Goal: Transaction & Acquisition: Book appointment/travel/reservation

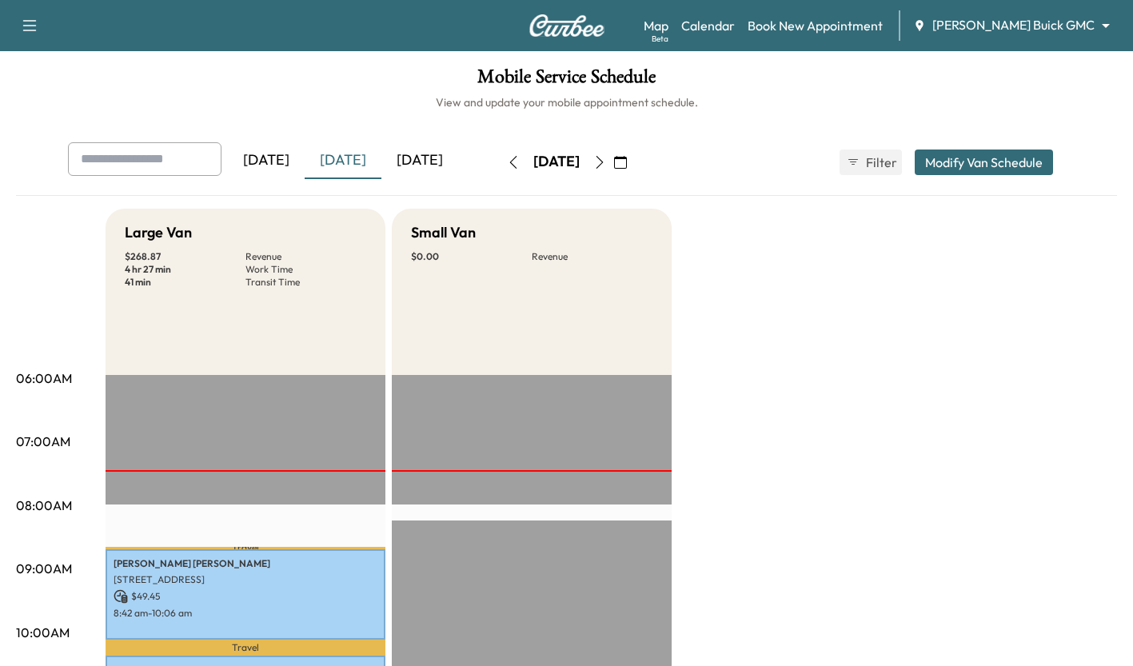
click at [882, 27] on link "Book New Appointment" at bounding box center [814, 25] width 135 height 19
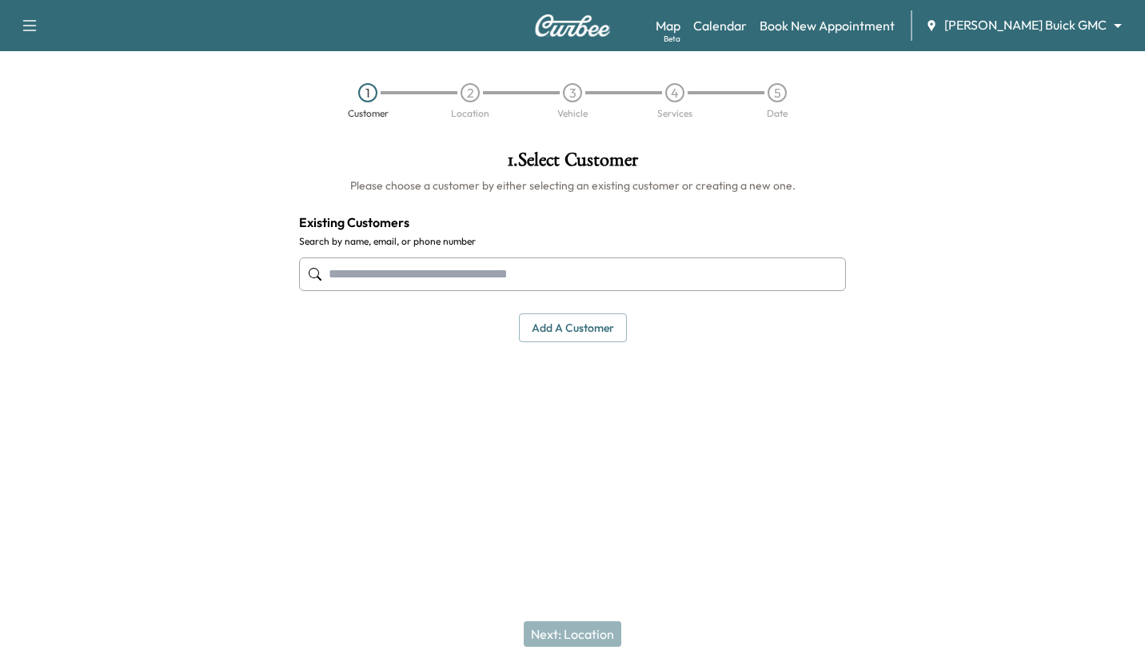
click at [524, 275] on input "text" at bounding box center [572, 274] width 547 height 34
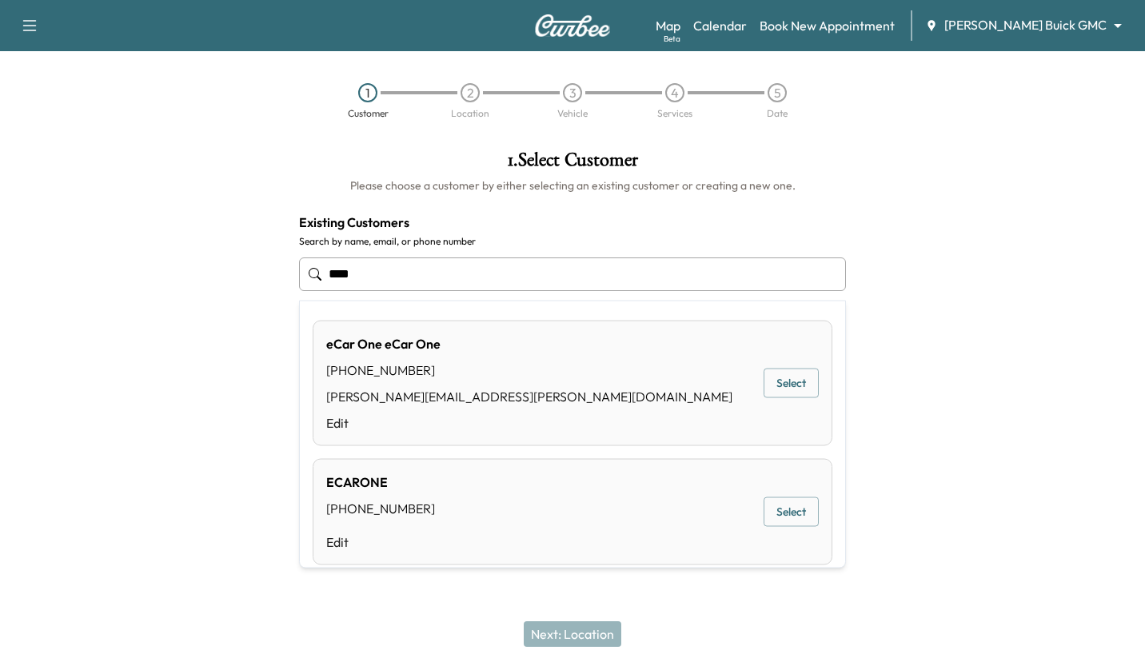
click at [786, 388] on button "Select" at bounding box center [790, 383] width 55 height 30
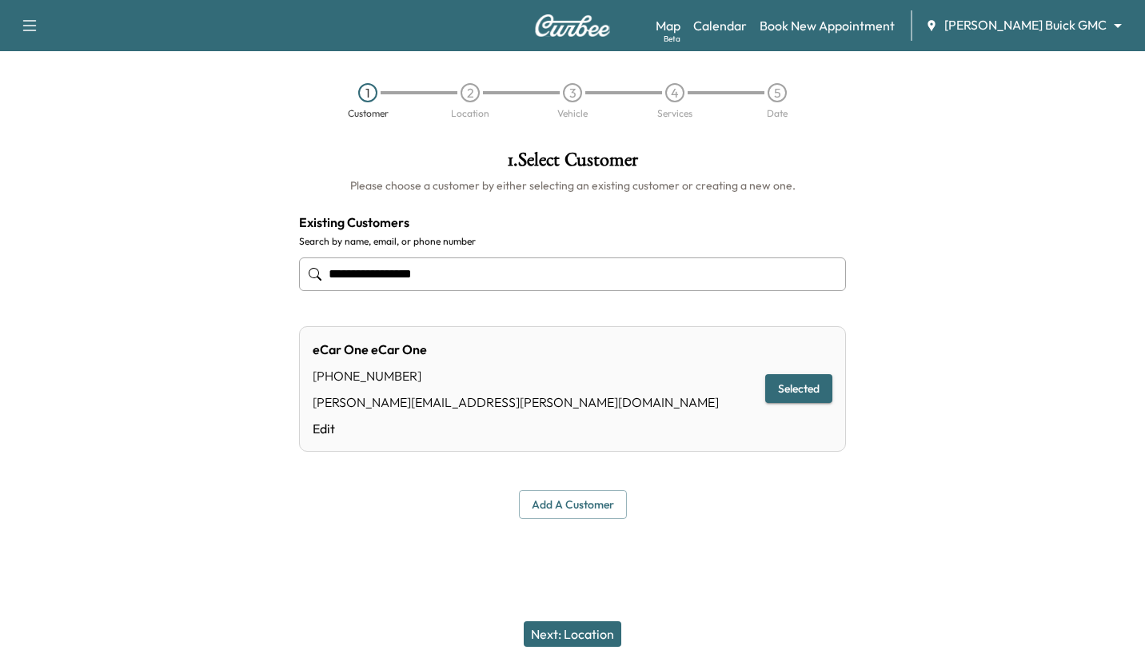
type input "**********"
click at [587, 635] on button "Next: Location" at bounding box center [573, 634] width 98 height 26
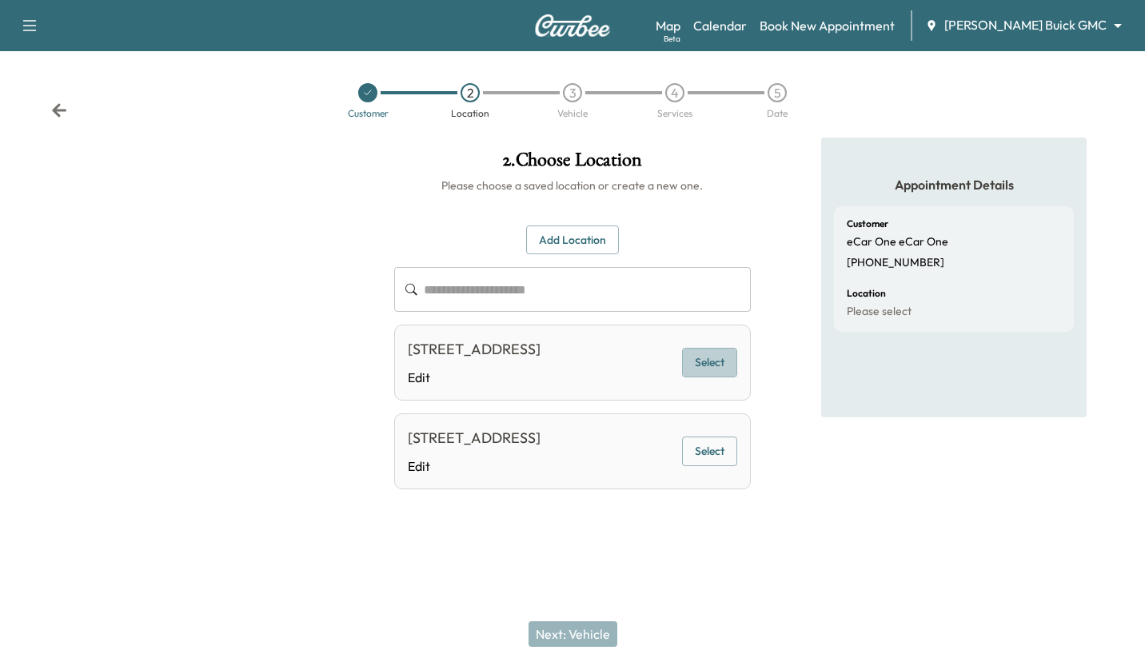
click at [703, 376] on button "Select" at bounding box center [709, 363] width 55 height 30
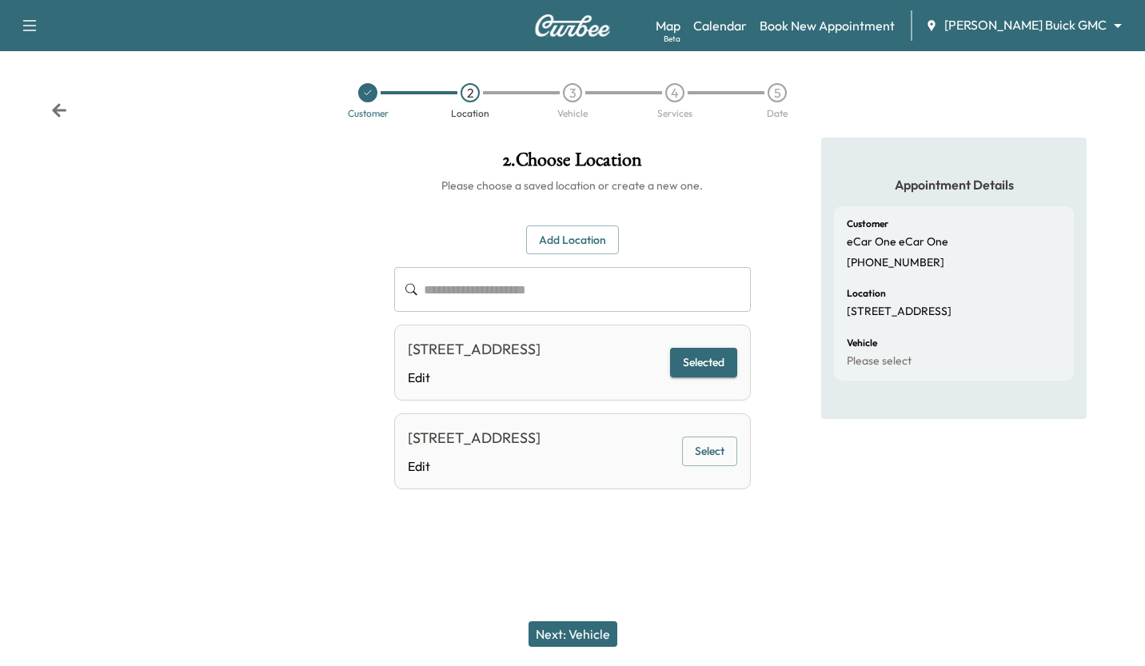
click at [577, 634] on button "Next: Vehicle" at bounding box center [572, 634] width 89 height 26
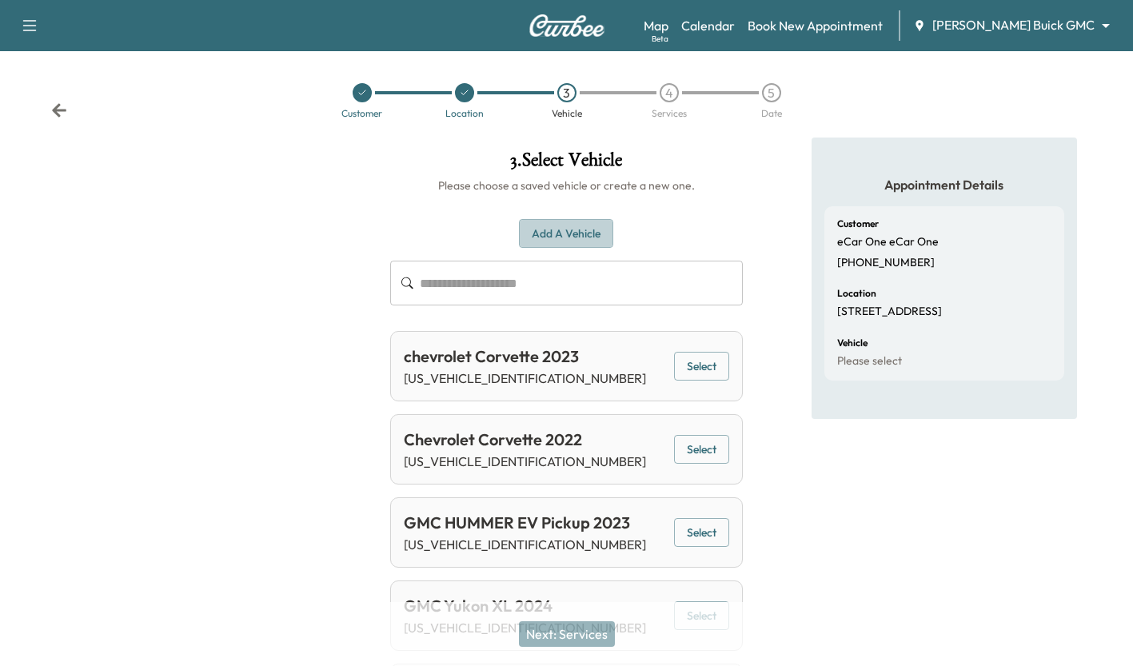
click at [567, 229] on button "Add a Vehicle" at bounding box center [566, 234] width 94 height 30
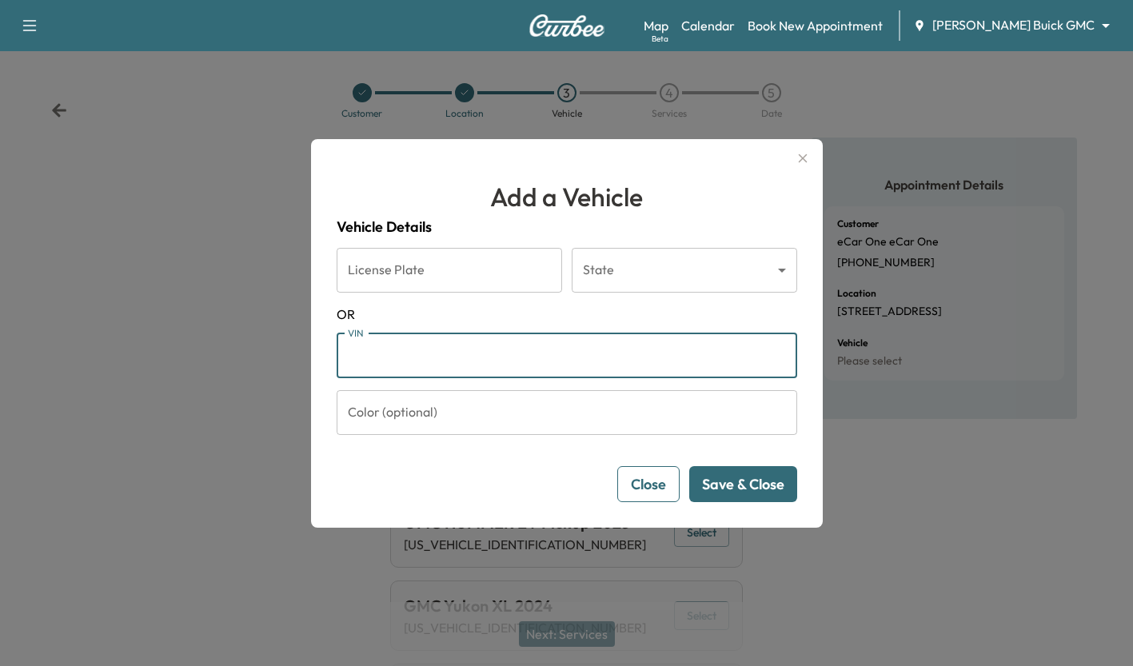
click at [472, 355] on input "VIN" at bounding box center [567, 355] width 460 height 45
type input "**********"
click at [751, 477] on button "Save & Close" at bounding box center [743, 484] width 108 height 36
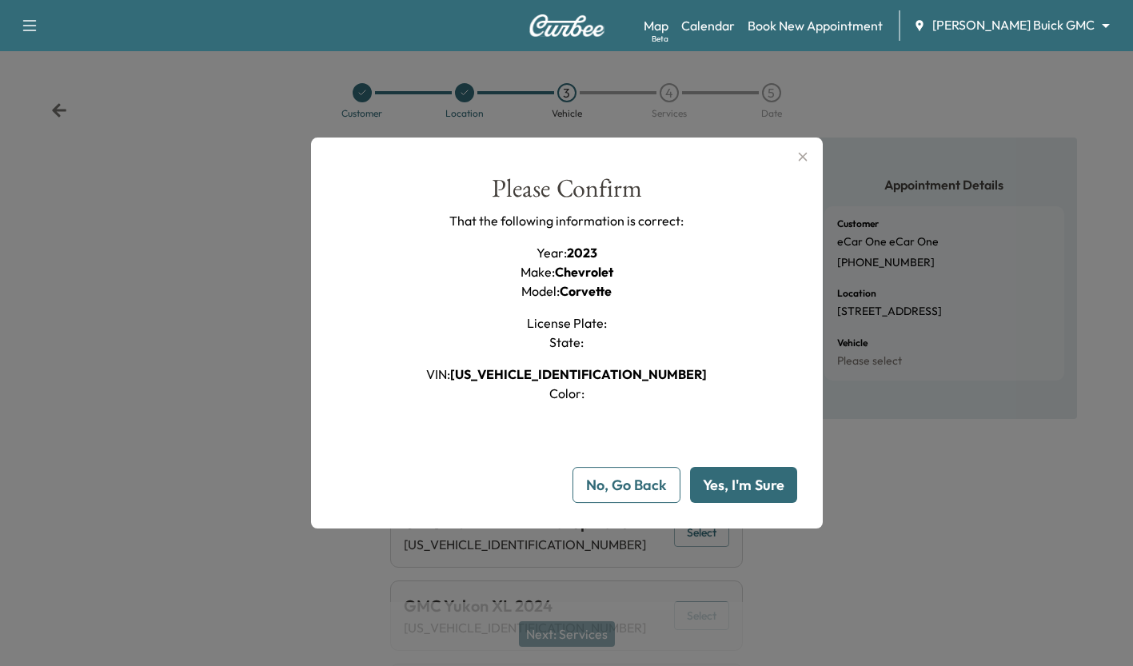
click at [759, 487] on button "Yes, I'm Sure" at bounding box center [743, 485] width 107 height 36
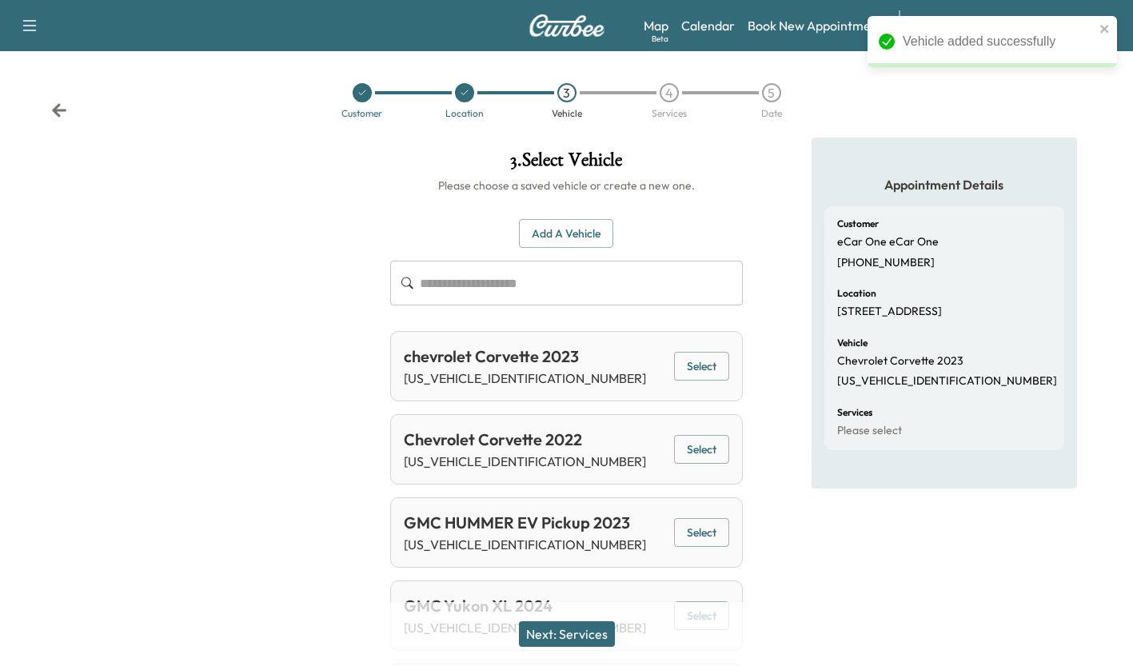
click at [575, 627] on button "Next: Services" at bounding box center [567, 634] width 96 height 26
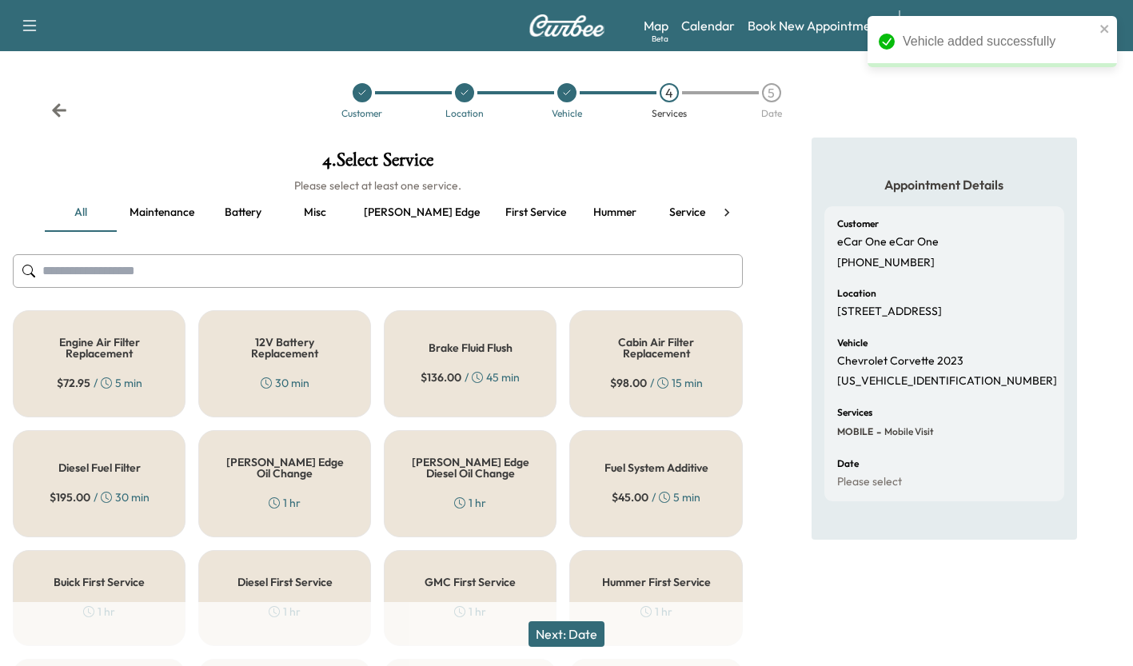
click at [723, 210] on button "Recall" at bounding box center [759, 212] width 72 height 38
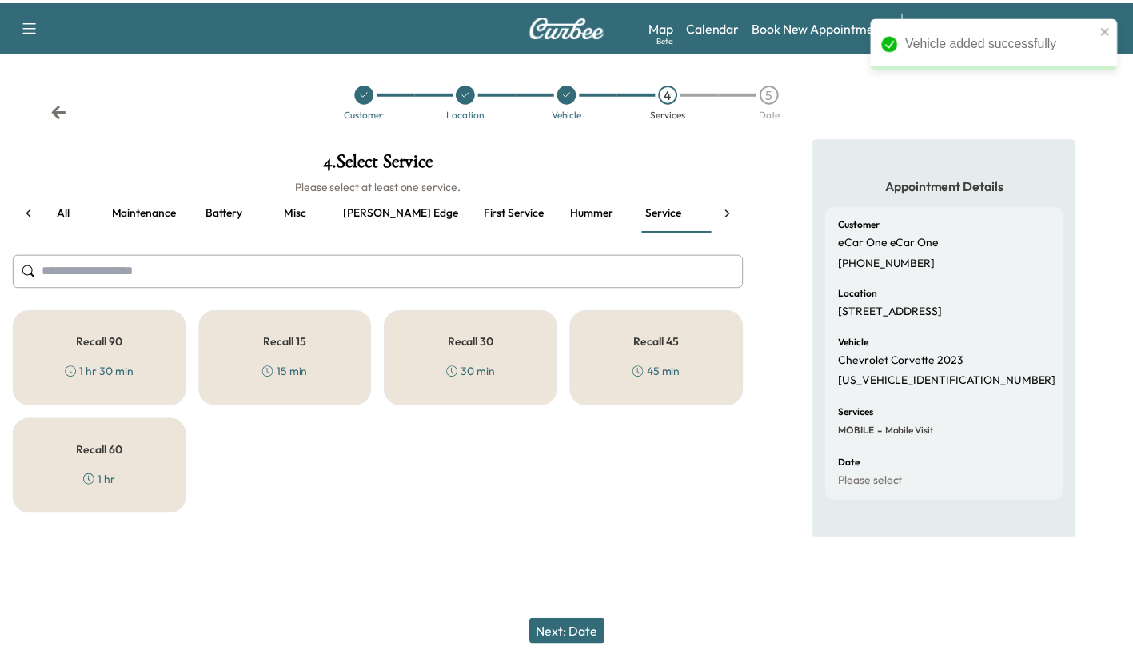
scroll to position [0, 18]
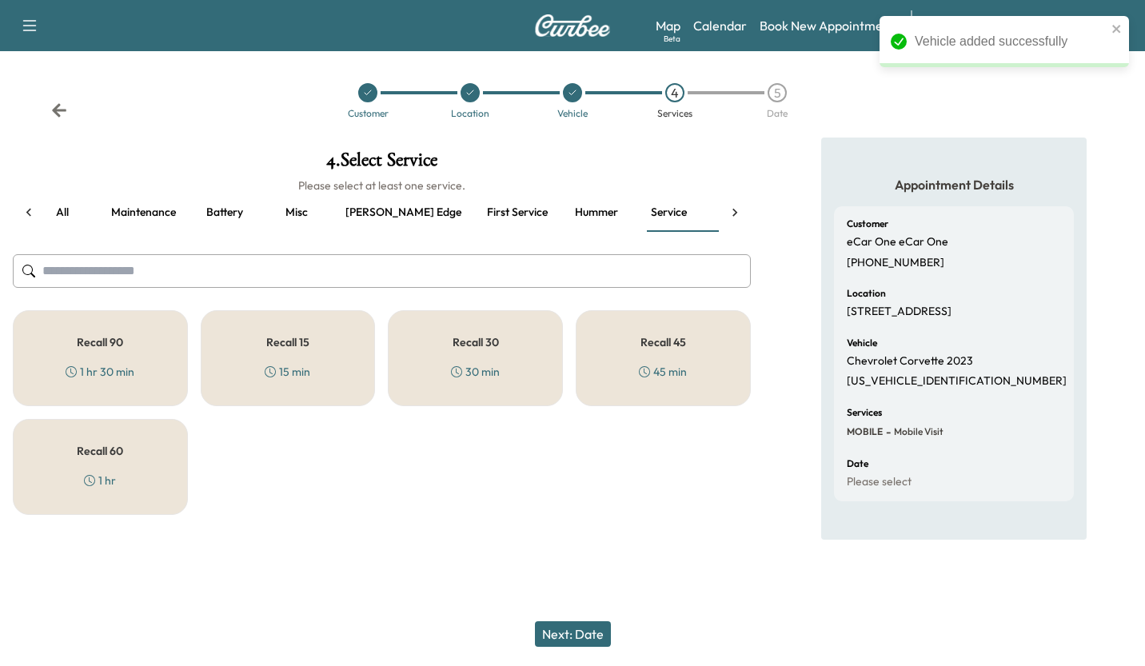
click at [293, 356] on div "Recall 15 15 min" at bounding box center [288, 358] width 175 height 96
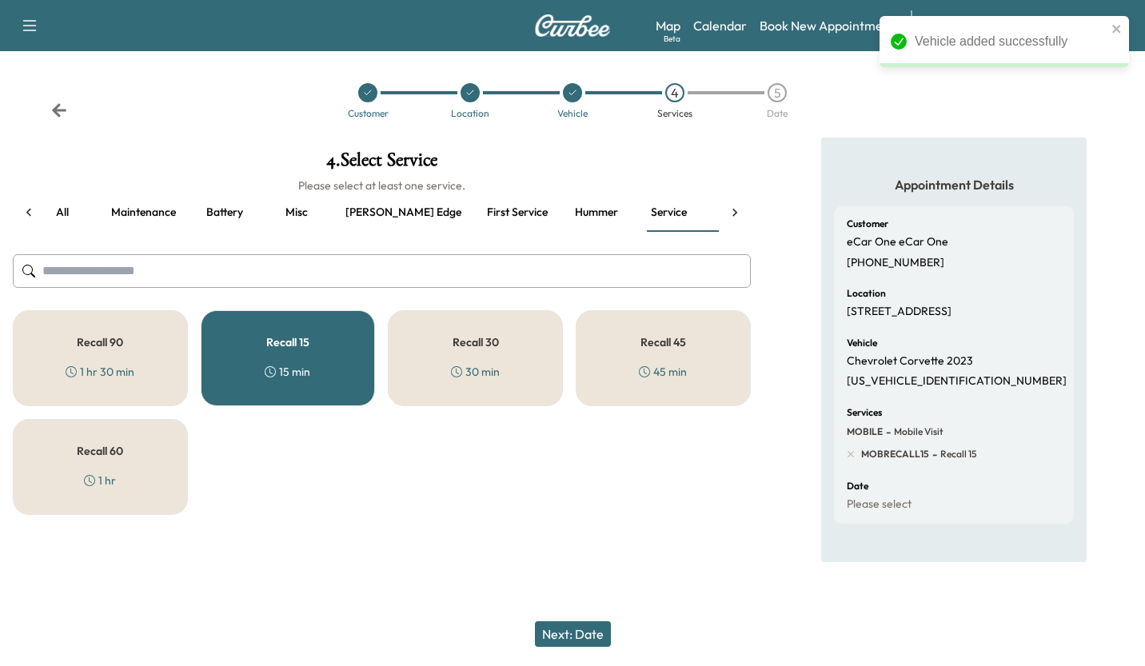
click at [564, 635] on button "Next: Date" at bounding box center [573, 634] width 76 height 26
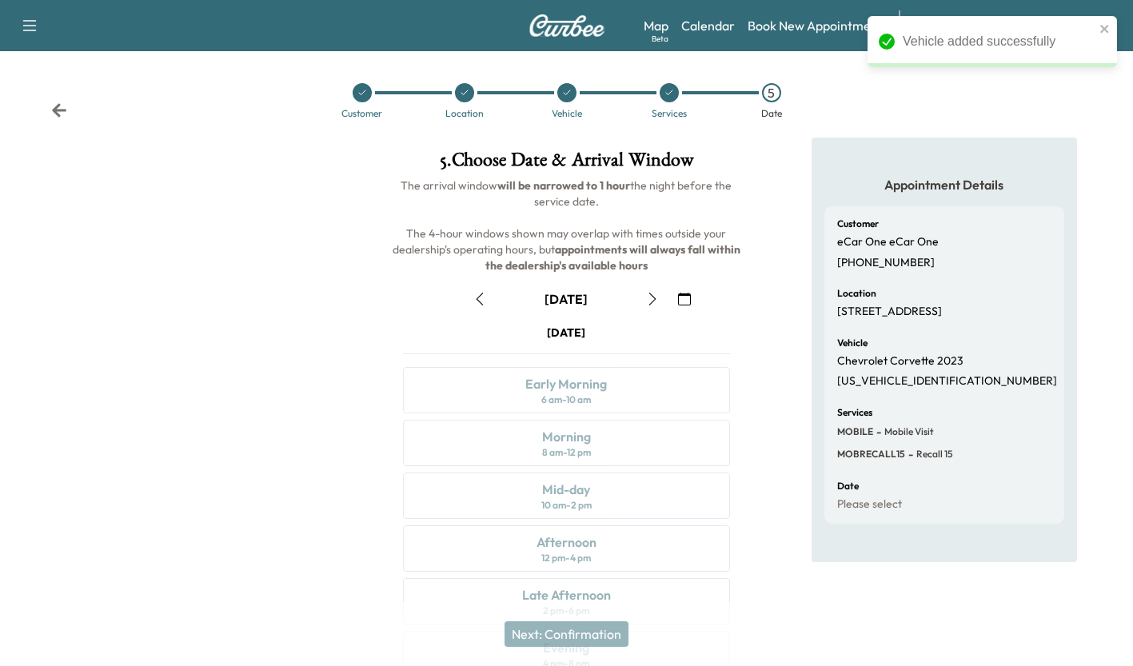
click at [470, 286] on button "button" at bounding box center [479, 299] width 27 height 26
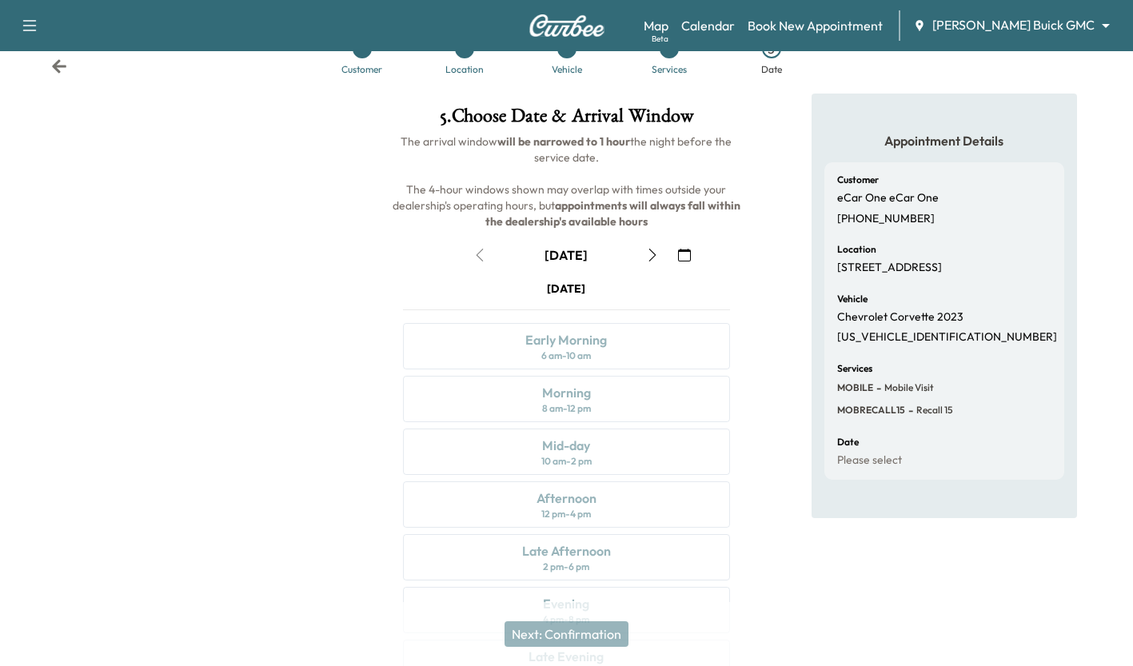
scroll to position [133, 0]
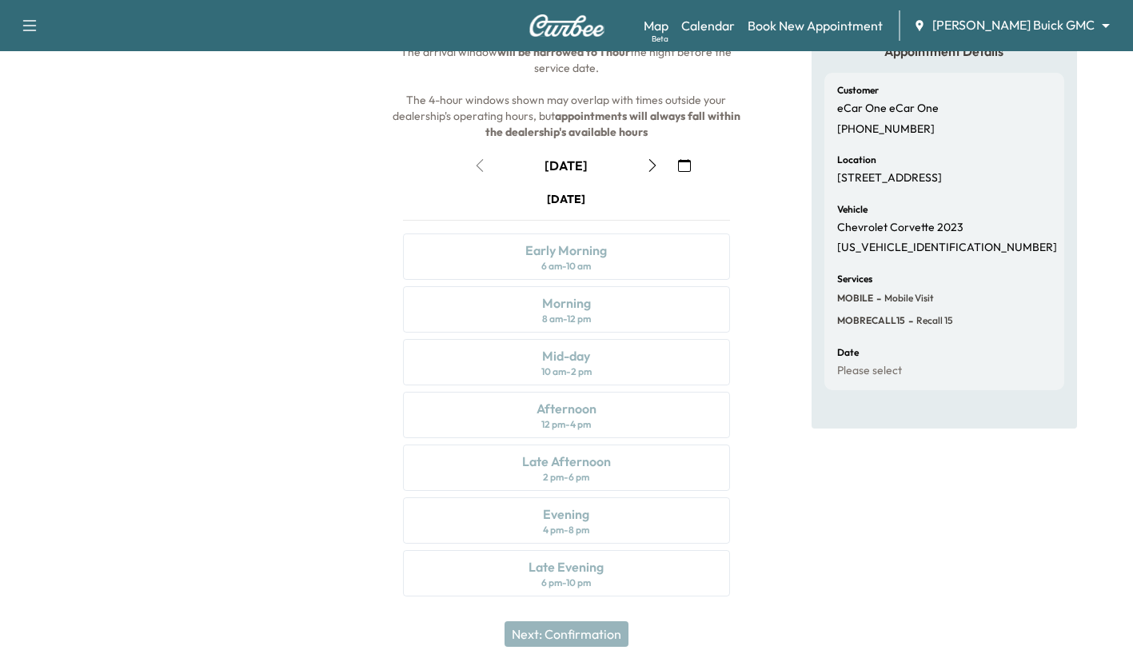
click at [641, 461] on div "Monday August 11 Early Morning 6 am - 10 am Morning 8 am - 12 pm Mid-day 10 am …" at bounding box center [566, 397] width 352 height 412
click at [638, 471] on div "Monday August 11 Early Morning 6 am - 10 am Morning 8 am - 12 pm Mid-day 10 am …" at bounding box center [566, 397] width 352 height 412
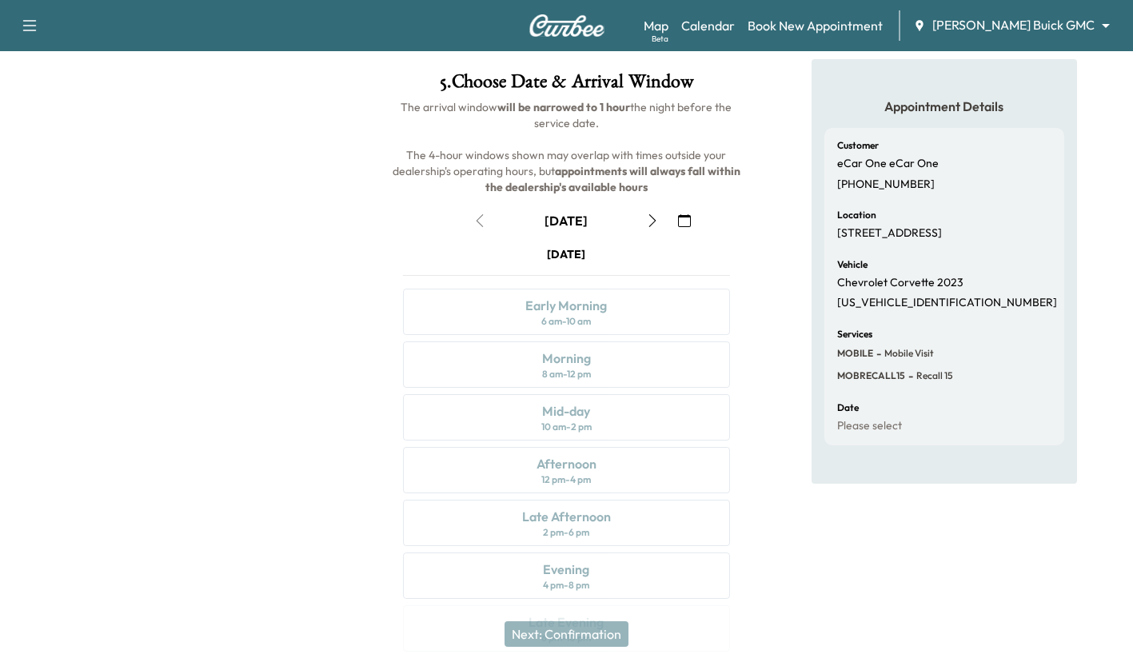
scroll to position [0, 0]
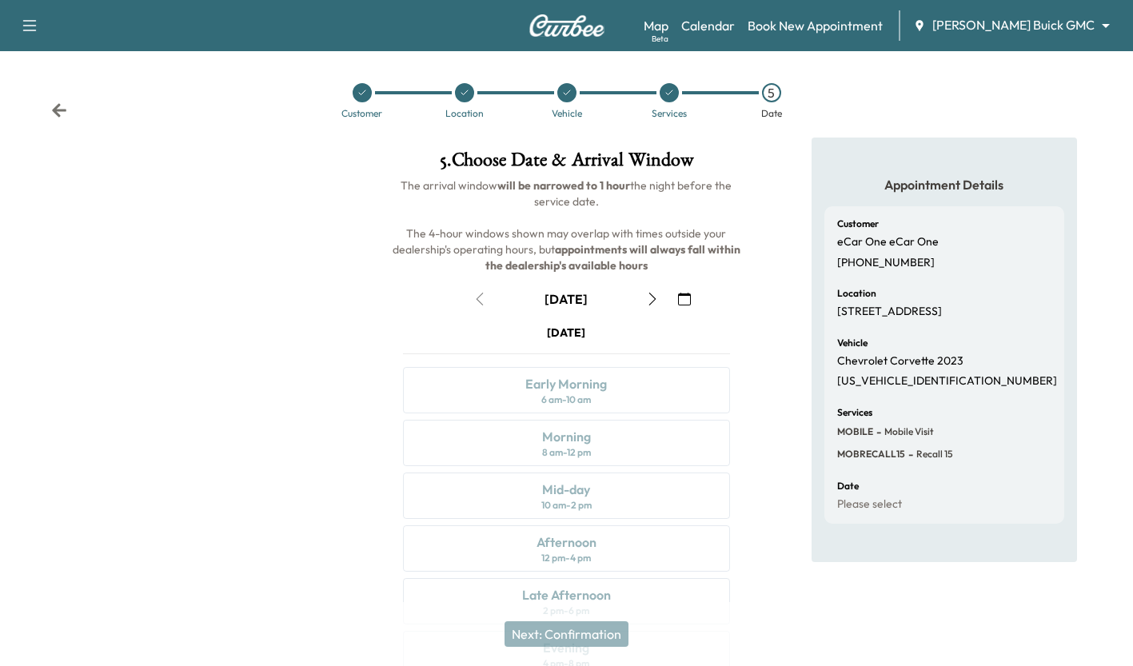
click at [870, 110] on div "Customer Location Vehicle Services 5 Date" at bounding box center [566, 101] width 1133 height 74
click at [846, 96] on div "Customer Location Vehicle Services 5 Date" at bounding box center [566, 101] width 1133 height 74
click at [950, 273] on div "Customer eCar One eCar One +19724034736 Location 4400 W. PLANO PKWY, Plano, TX …" at bounding box center [944, 364] width 240 height 317
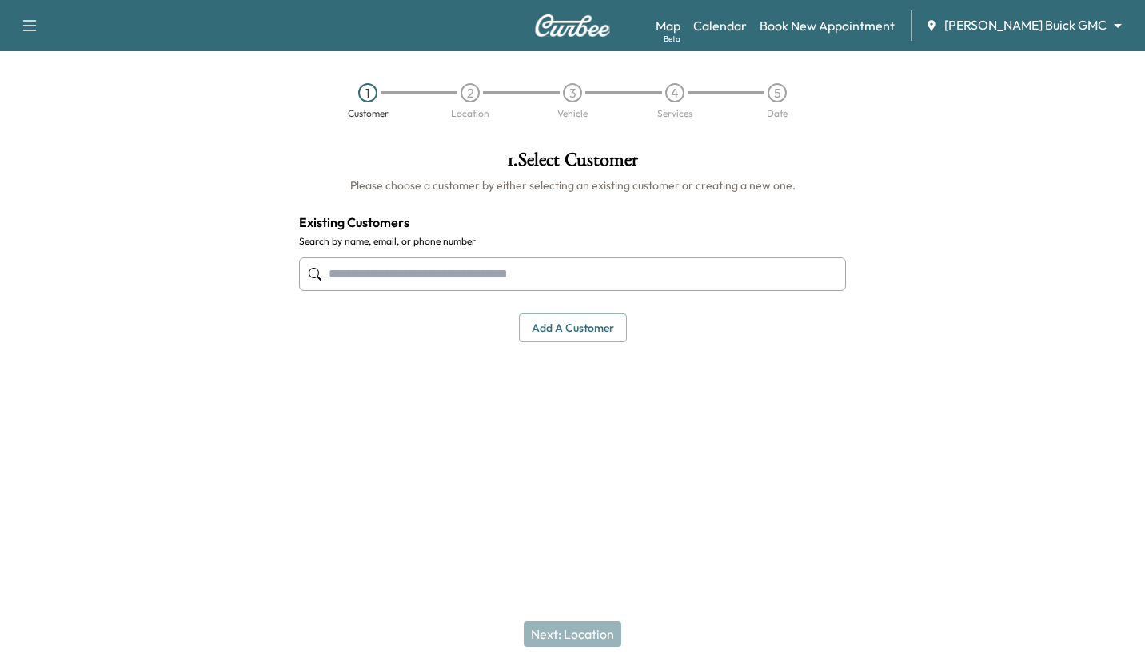
click at [747, 27] on link "Calendar" at bounding box center [720, 25] width 54 height 19
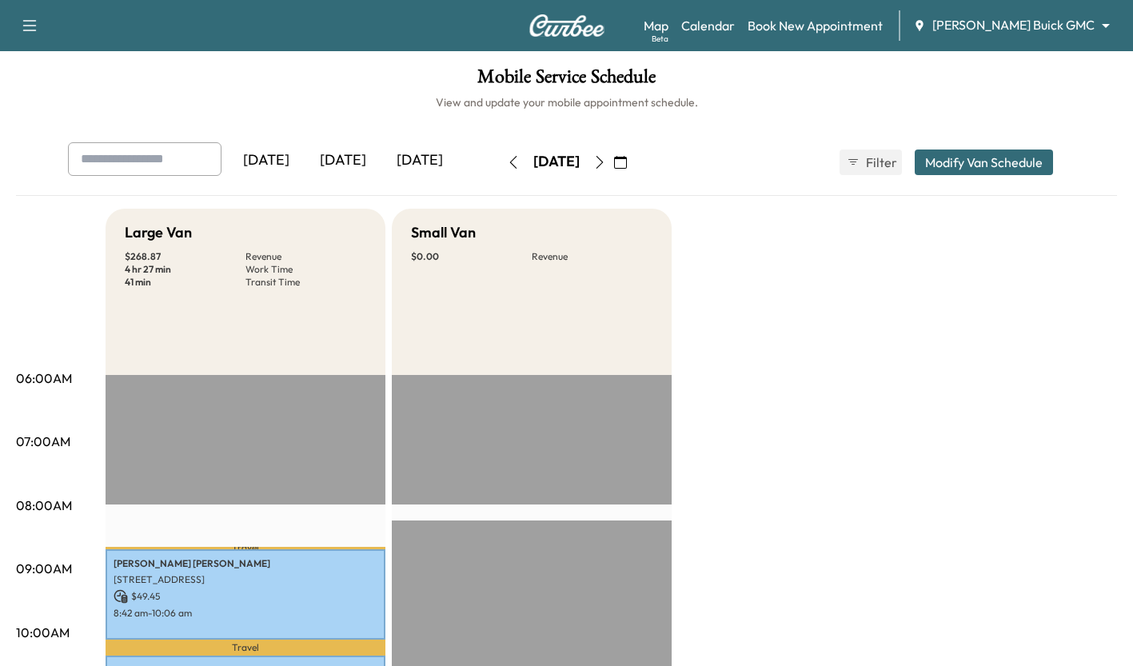
click at [361, 175] on div "[DATE]" at bounding box center [343, 160] width 77 height 37
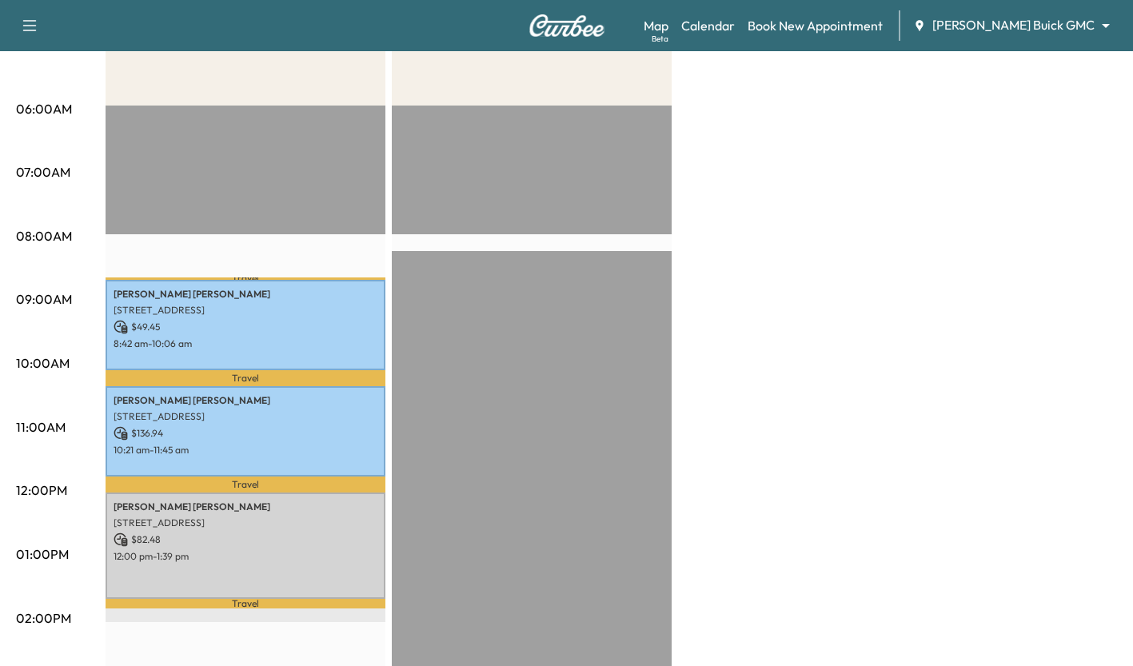
scroll to position [287, 0]
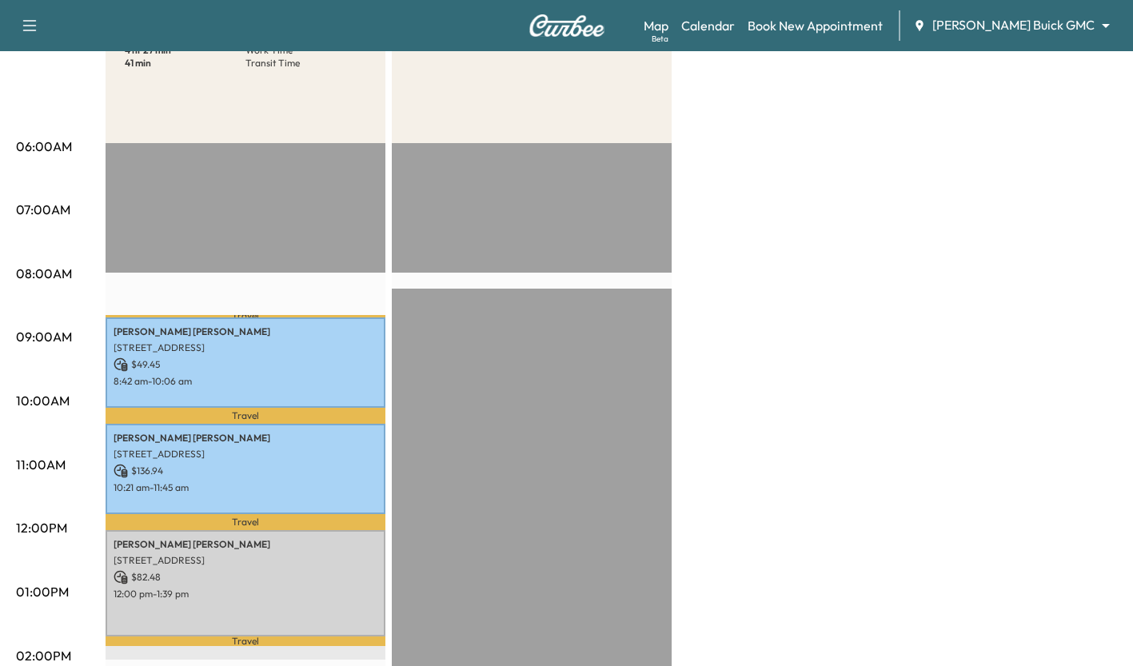
scroll to position [297, 0]
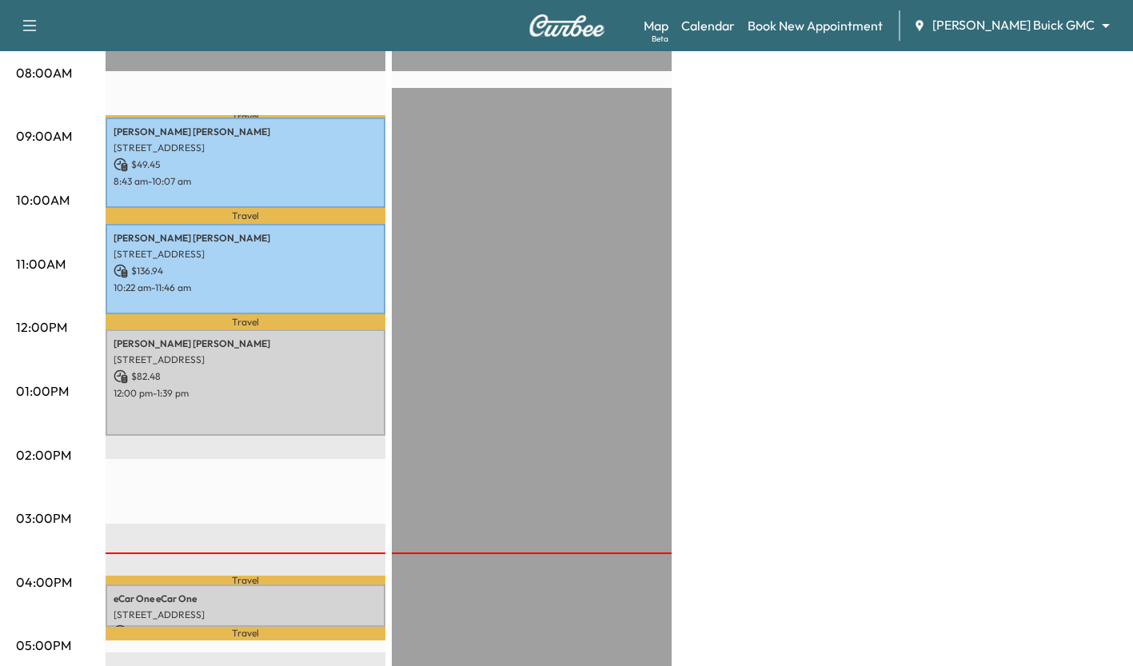
scroll to position [559, 0]
